Goal: Information Seeking & Learning: Compare options

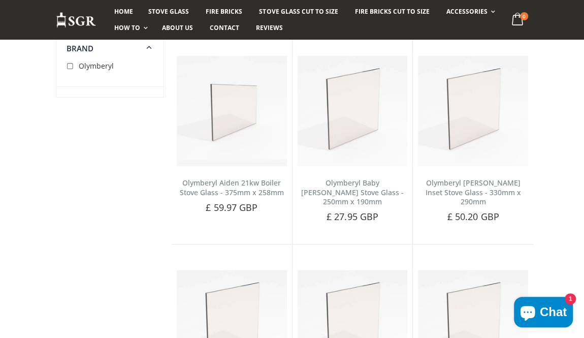
scroll to position [132, 0]
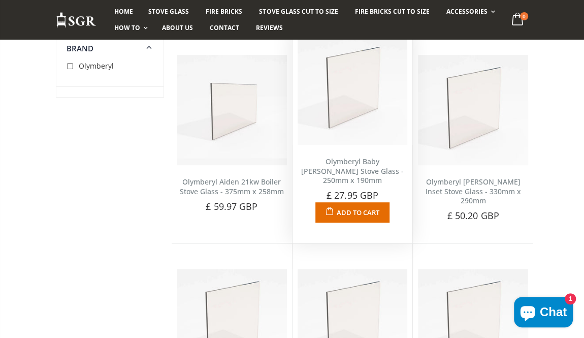
click at [356, 122] on img at bounding box center [353, 90] width 110 height 110
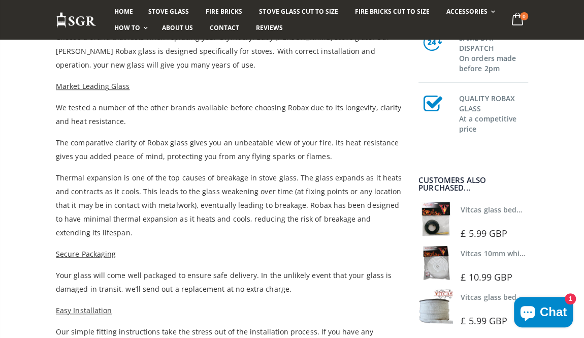
scroll to position [343, 0]
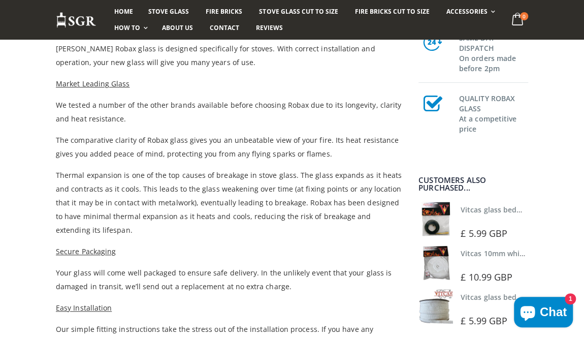
click at [549, 216] on div "Olymberyl Baby Gabriel Stove Glass - 250mm x 190mm No reviews £ 27.95 GBP Order…" at bounding box center [292, 163] width 584 height 724
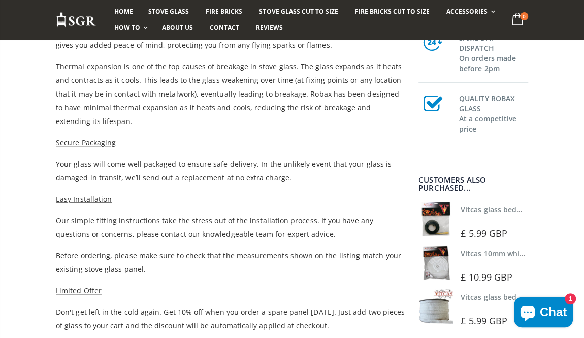
scroll to position [453, 0]
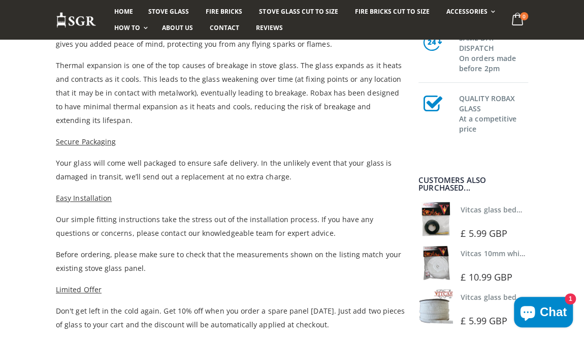
click at [491, 301] on link "Vitcas glass bedding in tape - 2mm x 15mm x 2 meters (White)" at bounding box center [569, 297] width 216 height 10
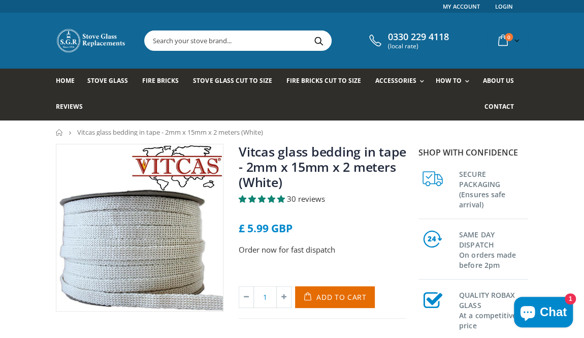
click at [306, 202] on span "30 reviews" at bounding box center [306, 199] width 38 height 10
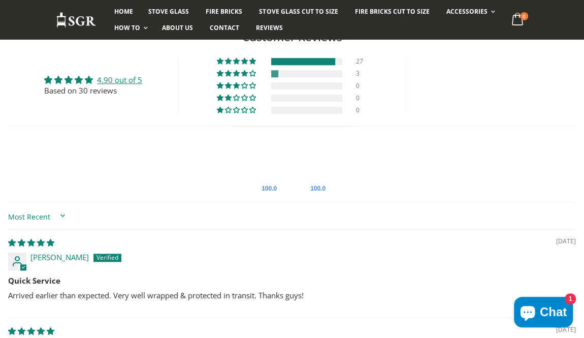
scroll to position [513, 0]
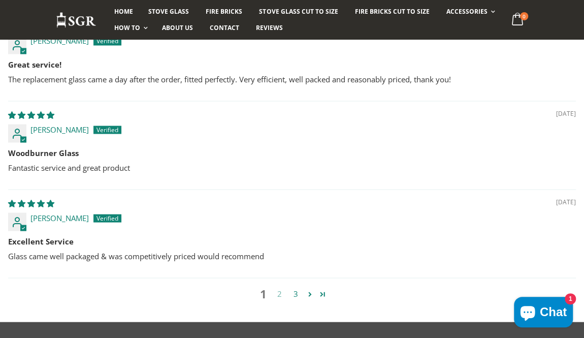
click at [282, 295] on link "2" at bounding box center [279, 293] width 16 height 12
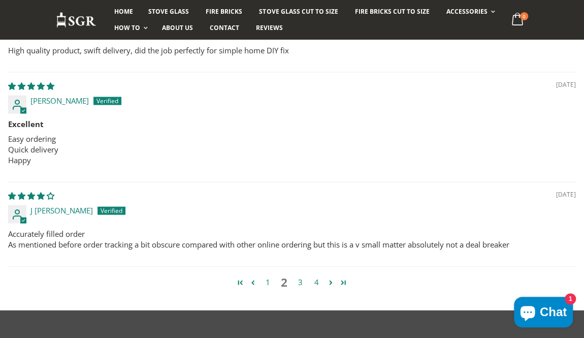
scroll to position [961, 0]
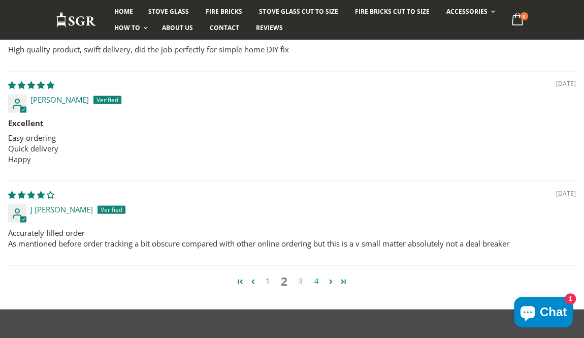
click at [304, 275] on link "3" at bounding box center [300, 281] width 16 height 12
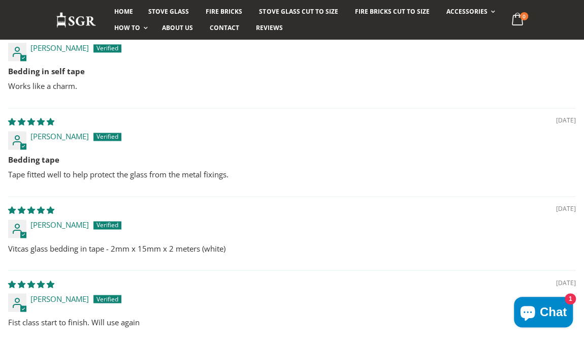
scroll to position [716, 0]
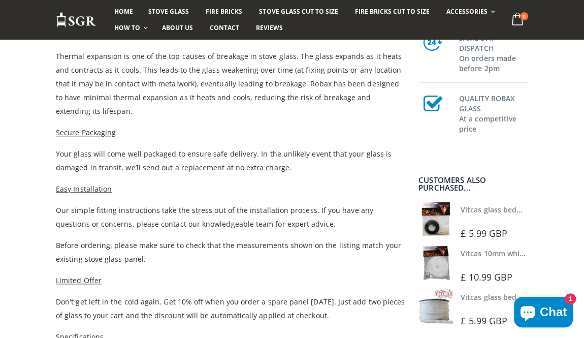
scroll to position [462, 0]
click at [501, 212] on link "Vitcas glass bedding in tape - 2mm x 10mm x 2 meters" at bounding box center [555, 210] width 189 height 10
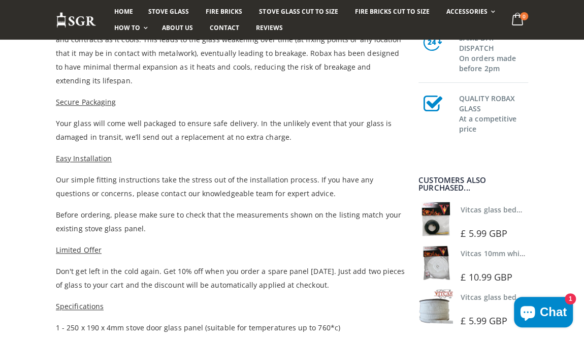
scroll to position [494, 0]
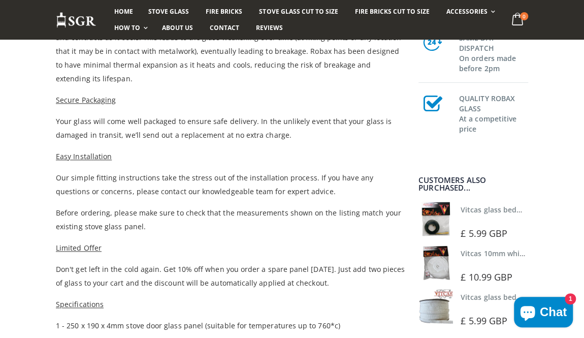
click at [494, 255] on link "Vitcas 10mm white rope kit - includes rope seal and glue!" at bounding box center [560, 253] width 199 height 10
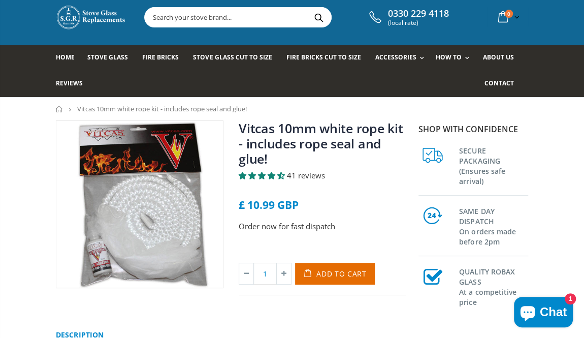
scroll to position [22, 0]
